Goal: Task Accomplishment & Management: Use online tool/utility

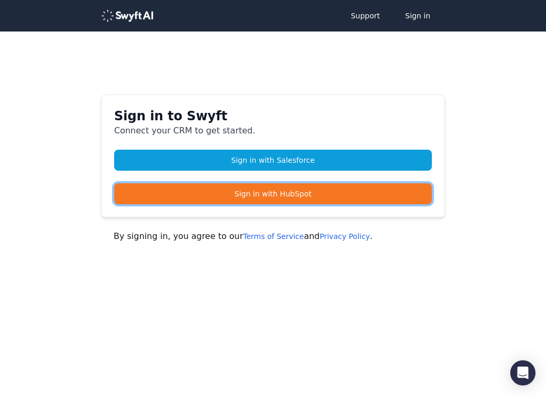
click at [306, 197] on link "Sign in with HubSpot" at bounding box center [272, 193] width 317 height 21
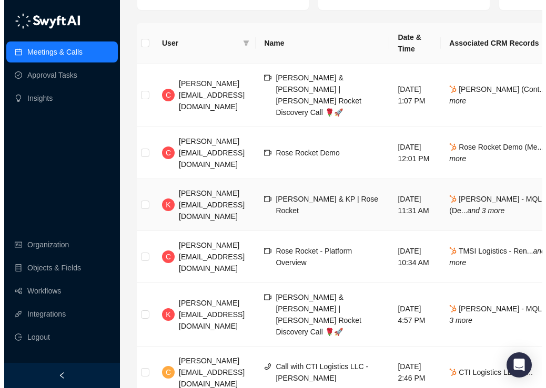
scroll to position [111, 0]
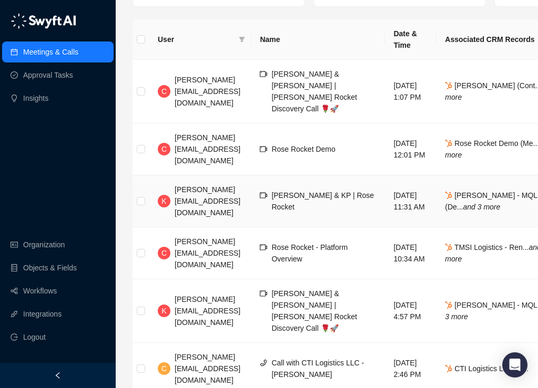
click at [491, 191] on span "[PERSON_NAME] - MQL (De... and 3 more" at bounding box center [491, 201] width 92 height 20
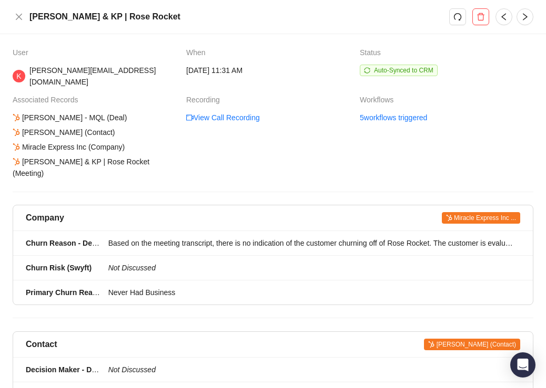
click at [73, 156] on div "Sara & KP | Rose Rocket (Meeting)" at bounding box center [95, 167] width 168 height 23
click at [168, 152] on div "Sara Hager - MQL (Deal) Sara Hager (Contact) Miracle Express Inc (Company) Sara…" at bounding box center [95, 145] width 168 height 67
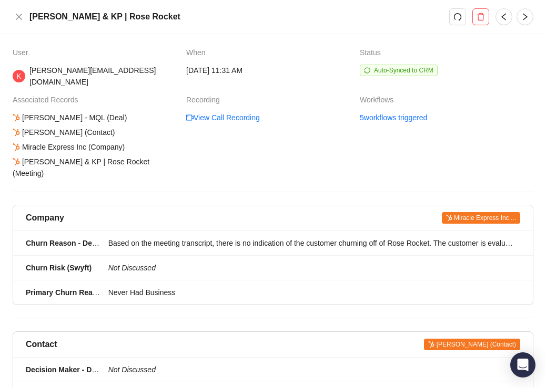
click at [372, 113] on td "5 workflows triggered" at bounding box center [446, 145] width 173 height 67
click at [378, 112] on link "5 workflows triggered" at bounding box center [393, 118] width 67 height 12
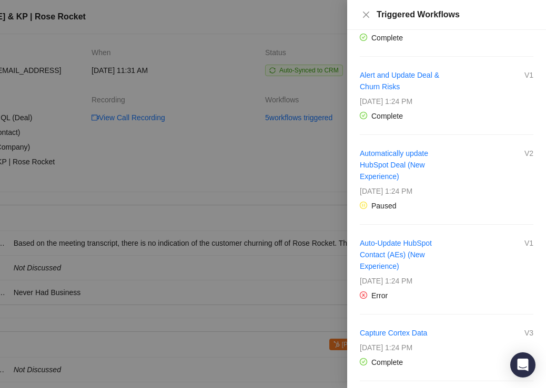
scroll to position [81, 0]
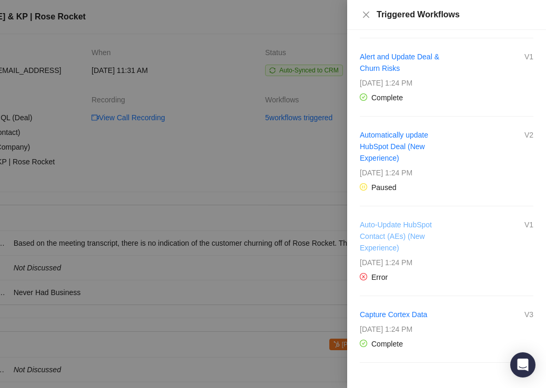
click at [416, 224] on link "Auto-Update HubSpot Contact (AEs) (New Experience)" at bounding box center [396, 237] width 72 height 32
click at [405, 315] on link "Capture Cortex Data" at bounding box center [393, 315] width 67 height 8
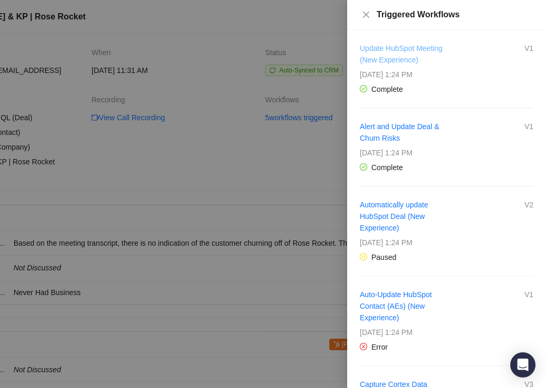
click at [382, 48] on link "Update HubSpot Meeting (New Experience)" at bounding box center [401, 54] width 83 height 20
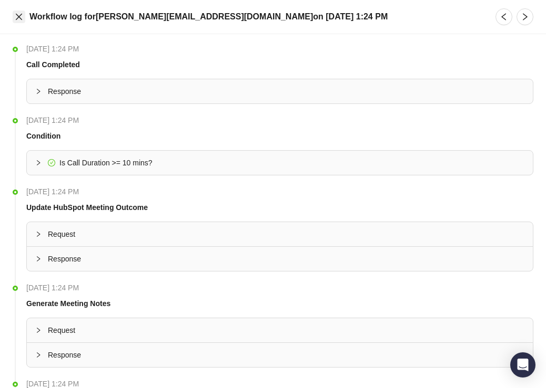
click at [18, 19] on icon "close" at bounding box center [19, 17] width 8 height 8
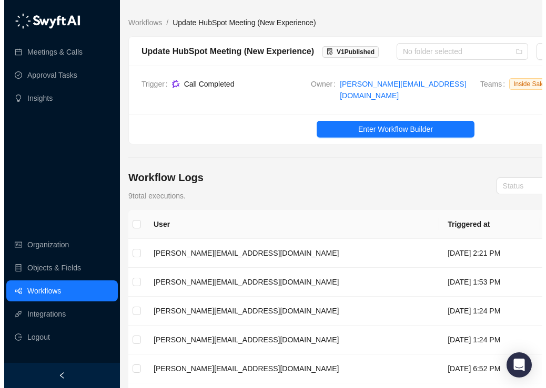
scroll to position [0, 4]
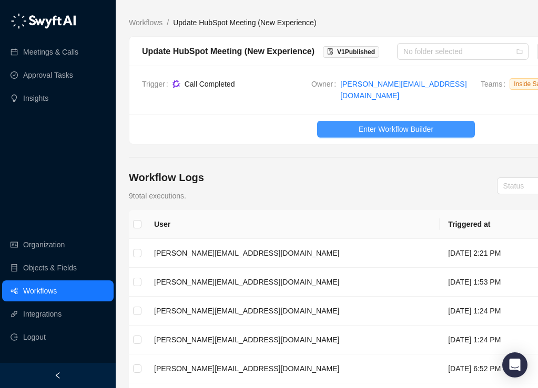
click at [363, 124] on span "Enter Workflow Builder" at bounding box center [395, 130] width 75 height 12
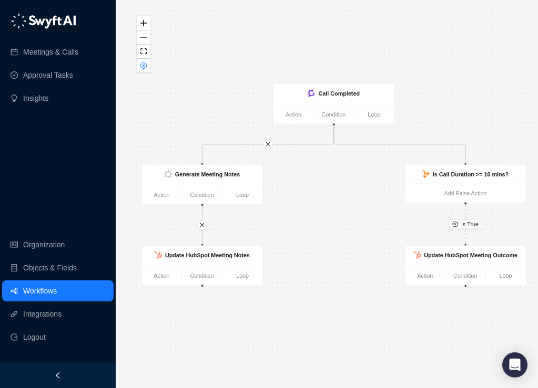
drag, startPoint x: 405, startPoint y: 251, endPoint x: 339, endPoint y: 240, distance: 66.6
click at [339, 240] on div "Is True Call Completed Action Condition Loop Is Call Duration >= 10 mins? Add F…" at bounding box center [396, 194] width 534 height 372
click at [230, 259] on div "Update HubSpot Meeting Notes" at bounding box center [203, 255] width 85 height 9
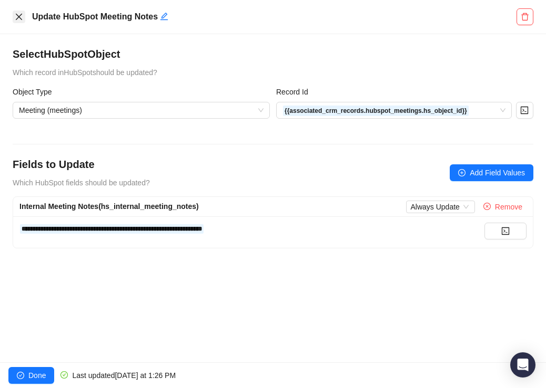
click at [16, 15] on icon "close" at bounding box center [19, 17] width 8 height 8
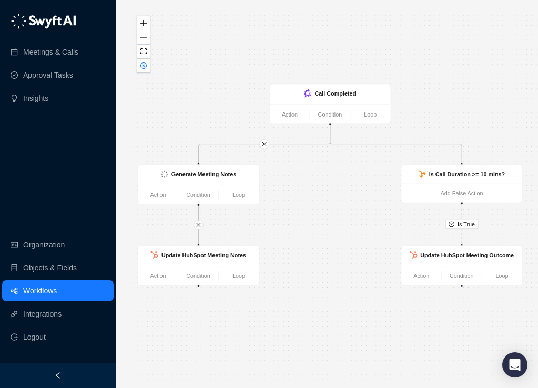
click at [46, 293] on link "Workflows" at bounding box center [40, 291] width 34 height 21
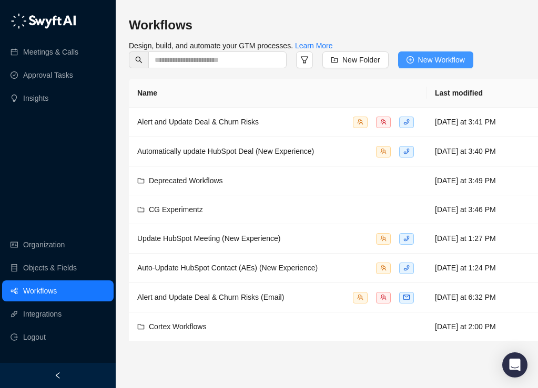
click at [452, 55] on span "New Workflow" at bounding box center [441, 60] width 47 height 12
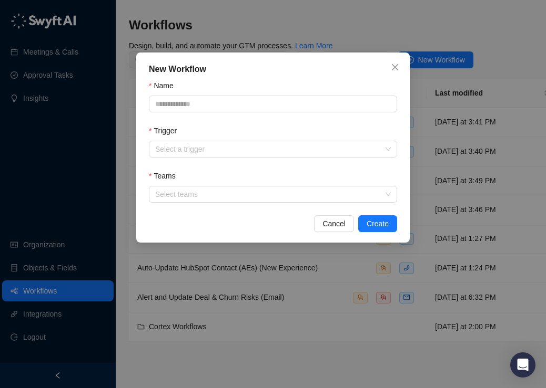
click at [226, 93] on div "Name" at bounding box center [273, 88] width 248 height 16
click at [217, 101] on input "Name" at bounding box center [273, 104] width 248 height 17
click at [219, 104] on input "Name" at bounding box center [273, 104] width 248 height 17
click at [208, 155] on input "Trigger" at bounding box center [269, 149] width 229 height 16
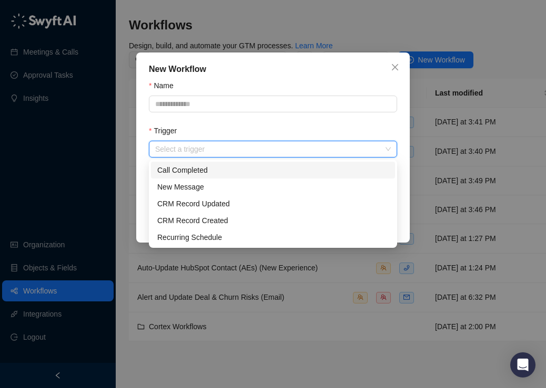
click at [212, 169] on div "Call Completed" at bounding box center [272, 171] width 231 height 12
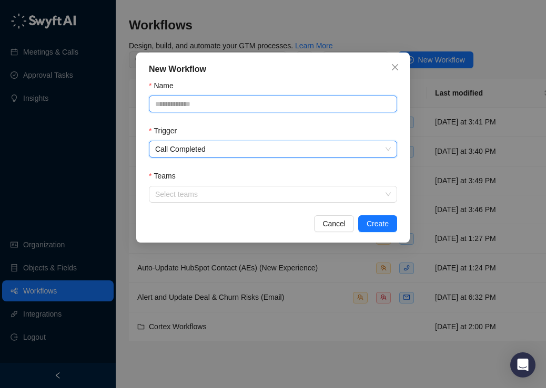
click at [216, 112] on input "Name" at bounding box center [273, 104] width 248 height 17
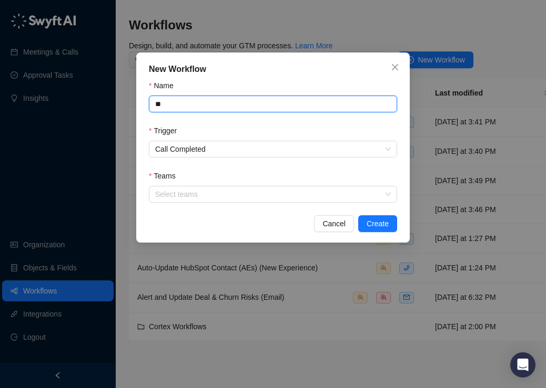
type input "*"
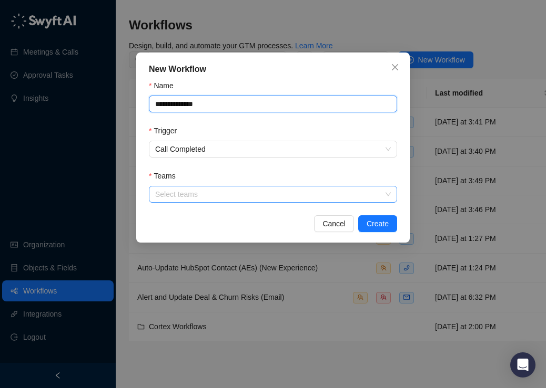
click at [184, 190] on div "Select teams" at bounding box center [273, 194] width 248 height 17
type input "**********"
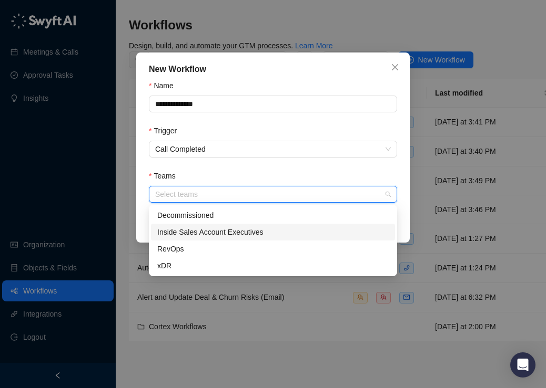
click at [218, 234] on div "Inside Sales Account Executives" at bounding box center [272, 233] width 231 height 12
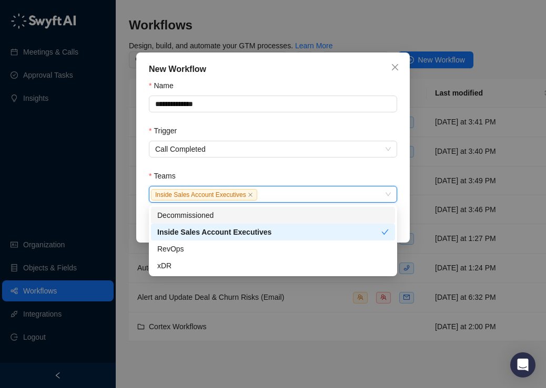
click at [334, 178] on div "Teams" at bounding box center [273, 178] width 248 height 16
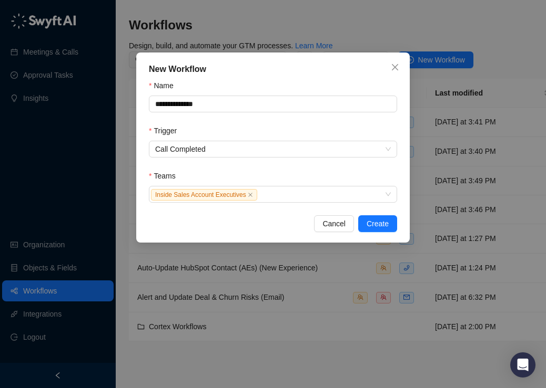
click at [378, 235] on div "**********" at bounding box center [272, 148] width 273 height 190
click at [381, 227] on span "Create" at bounding box center [377, 224] width 22 height 12
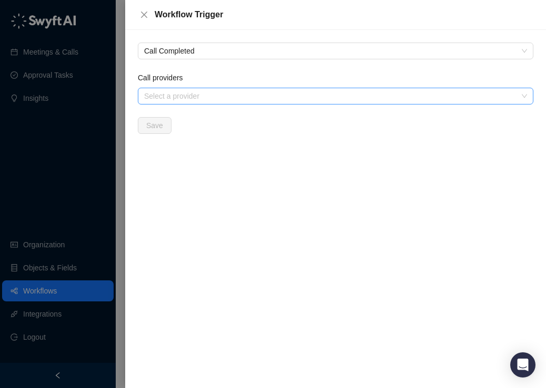
click at [273, 103] on div "Select a provider" at bounding box center [335, 96] width 395 height 17
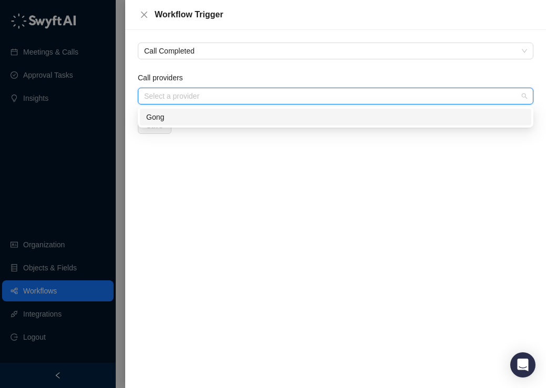
click at [265, 116] on div "Gong" at bounding box center [335, 117] width 378 height 12
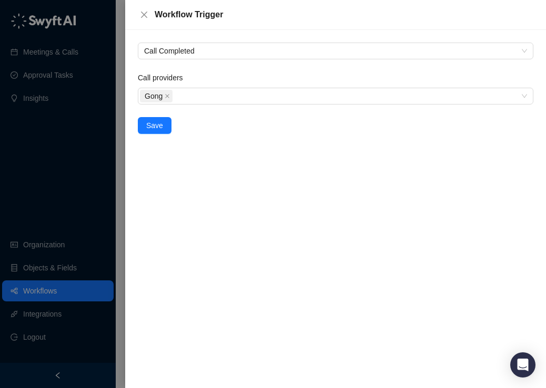
click at [287, 203] on div "Call Completed Call providers Gong Save" at bounding box center [335, 209] width 421 height 358
click at [155, 118] on button "Save" at bounding box center [155, 125] width 34 height 17
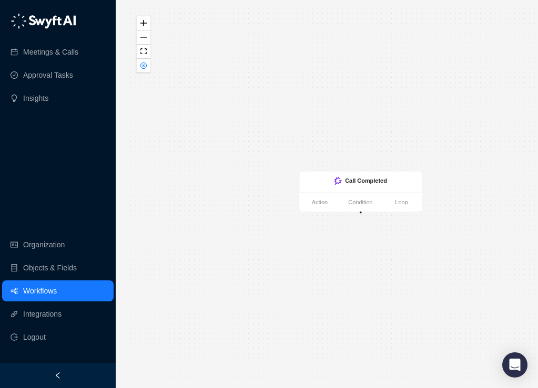
drag, startPoint x: 409, startPoint y: 275, endPoint x: 377, endPoint y: 257, distance: 36.8
click at [377, 257] on div "Call Completed Action Condition Loop" at bounding box center [396, 194] width 534 height 372
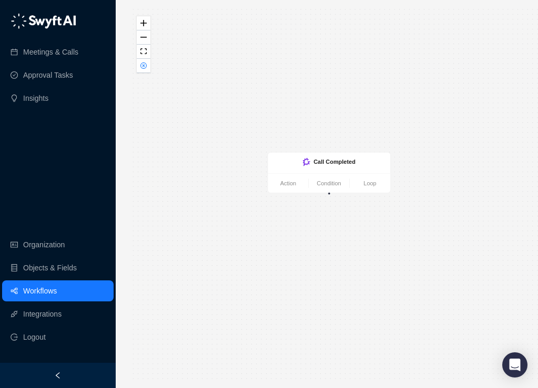
click at [57, 302] on link "Workflows" at bounding box center [40, 291] width 34 height 21
click at [290, 183] on link "Action" at bounding box center [288, 183] width 40 height 9
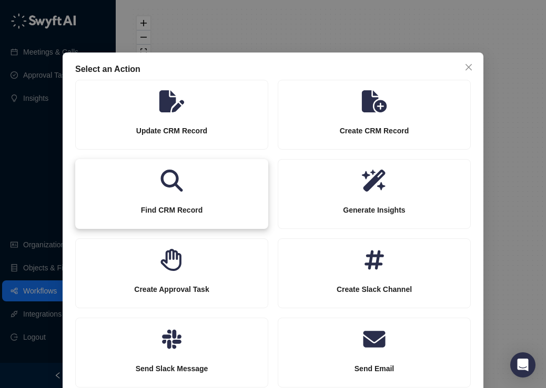
click at [204, 177] on icon at bounding box center [171, 181] width 193 height 22
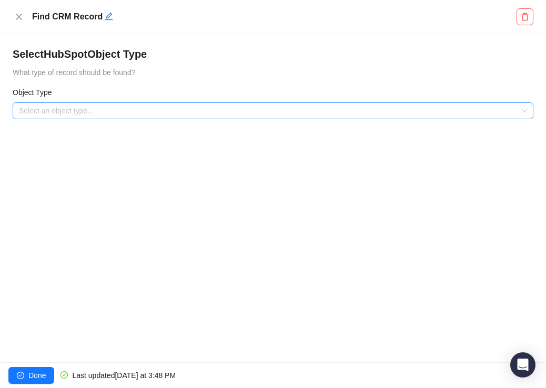
click at [178, 107] on input "search" at bounding box center [269, 111] width 501 height 16
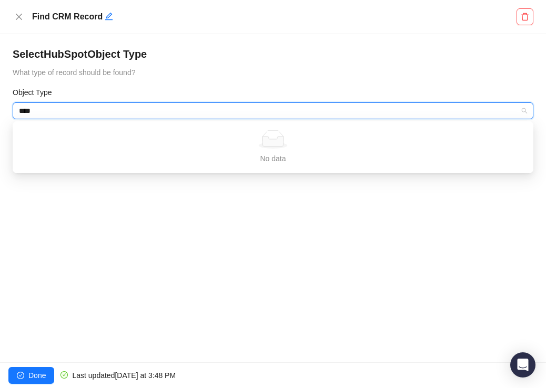
type input "****"
click at [353, 56] on h4 "Select HubSpot Object Type" at bounding box center [273, 54] width 520 height 15
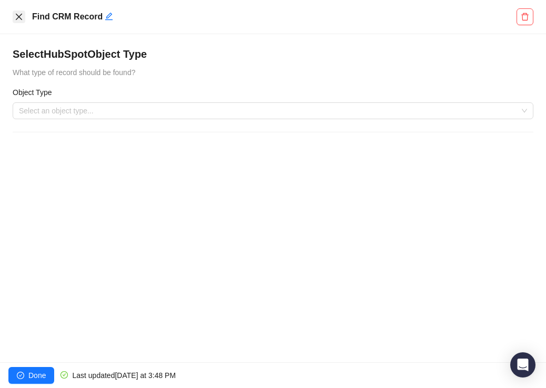
click at [19, 17] on icon "close" at bounding box center [19, 17] width 6 height 6
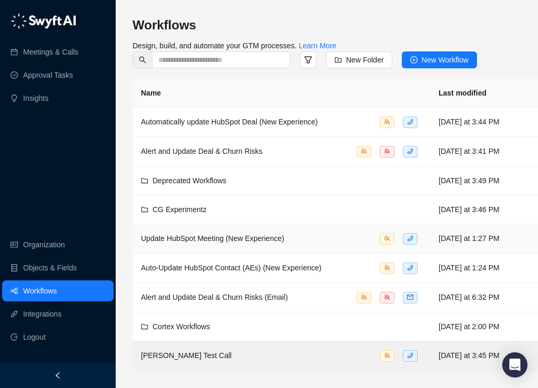
scroll to position [8, 0]
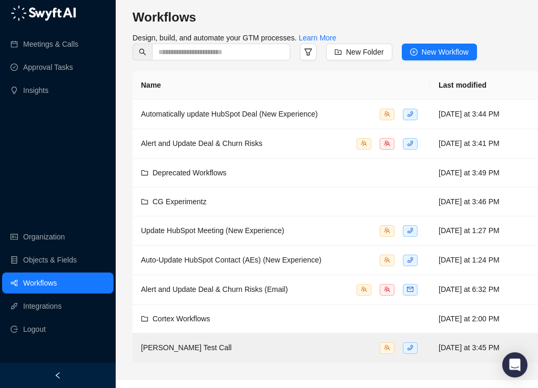
click at [210, 372] on main "Workflows Design, build, and automate your GTM processes. Learn More New Folder…" at bounding box center [399, 190] width 534 height 363
click at [168, 315] on span "Cortex Workflows" at bounding box center [180, 319] width 57 height 8
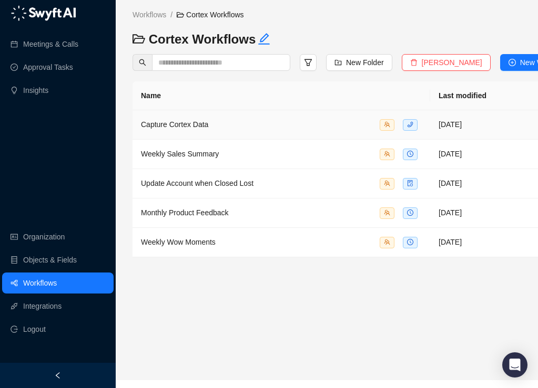
click at [203, 130] on div "Capture Cortex Data" at bounding box center [174, 125] width 67 height 12
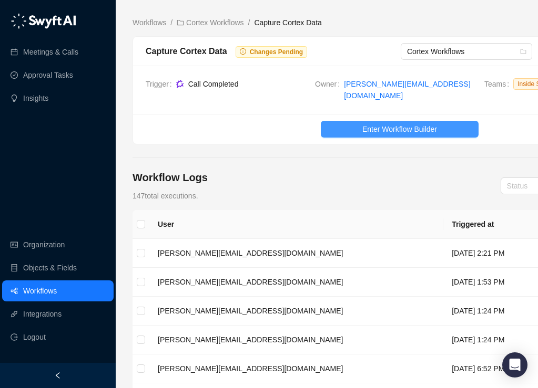
click at [343, 123] on button "Enter Workflow Builder" at bounding box center [400, 129] width 158 height 17
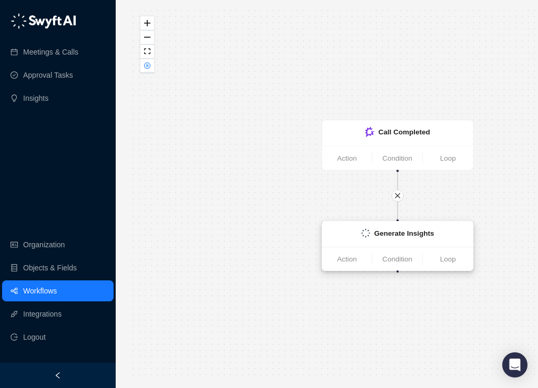
click at [398, 243] on div "Generate Insights" at bounding box center [397, 234] width 151 height 25
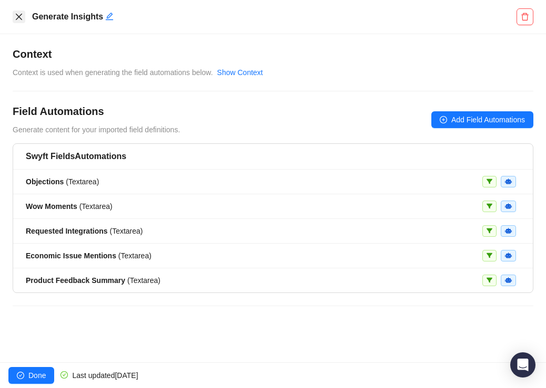
click at [16, 13] on icon "close" at bounding box center [19, 17] width 8 height 8
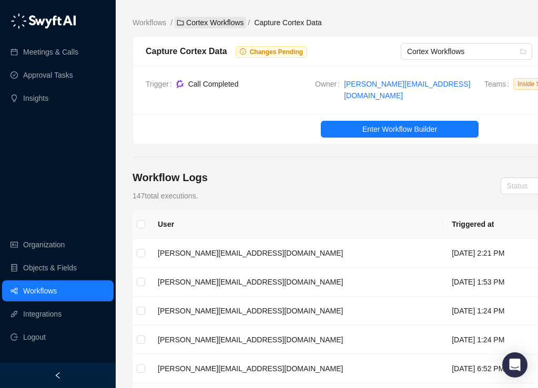
click at [207, 20] on link "Cortex Workflows" at bounding box center [210, 23] width 71 height 12
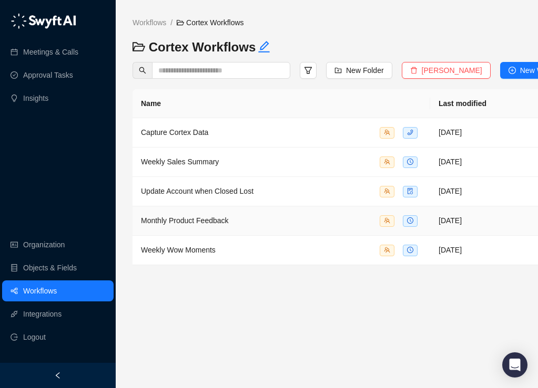
click at [185, 220] on span "Monthly Product Feedback" at bounding box center [185, 221] width 88 height 8
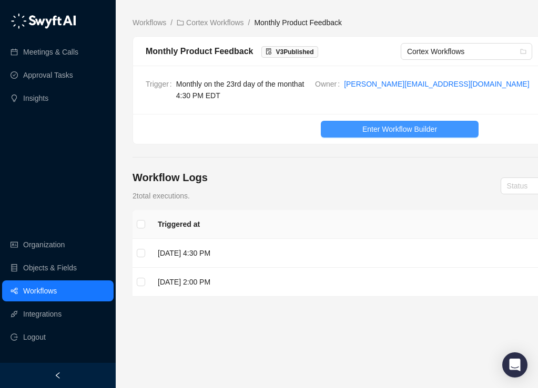
click at [377, 127] on span "Enter Workflow Builder" at bounding box center [399, 130] width 75 height 12
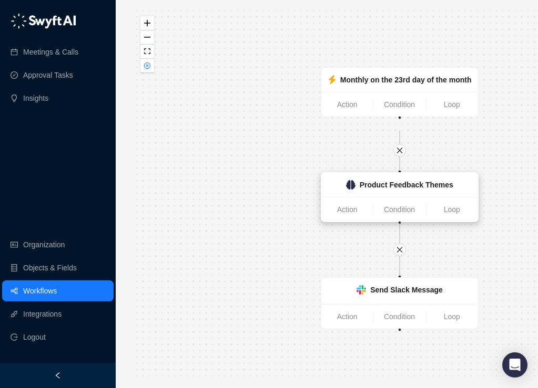
click at [384, 195] on div "Product Feedback Themes" at bounding box center [399, 185] width 157 height 24
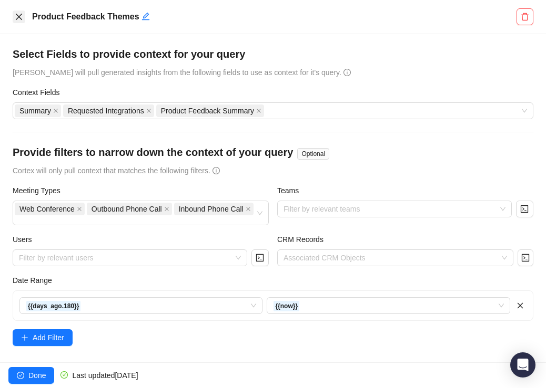
click at [21, 16] on icon "close" at bounding box center [19, 17] width 8 height 8
